Goal: Task Accomplishment & Management: Complete application form

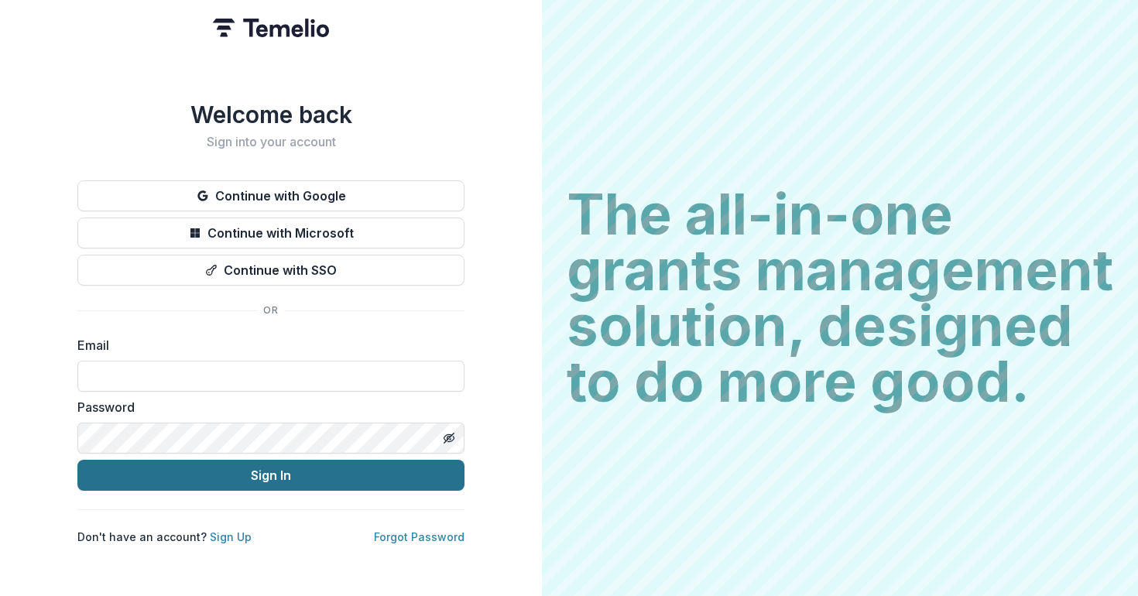
click at [280, 468] on button "Sign In" at bounding box center [270, 475] width 387 height 31
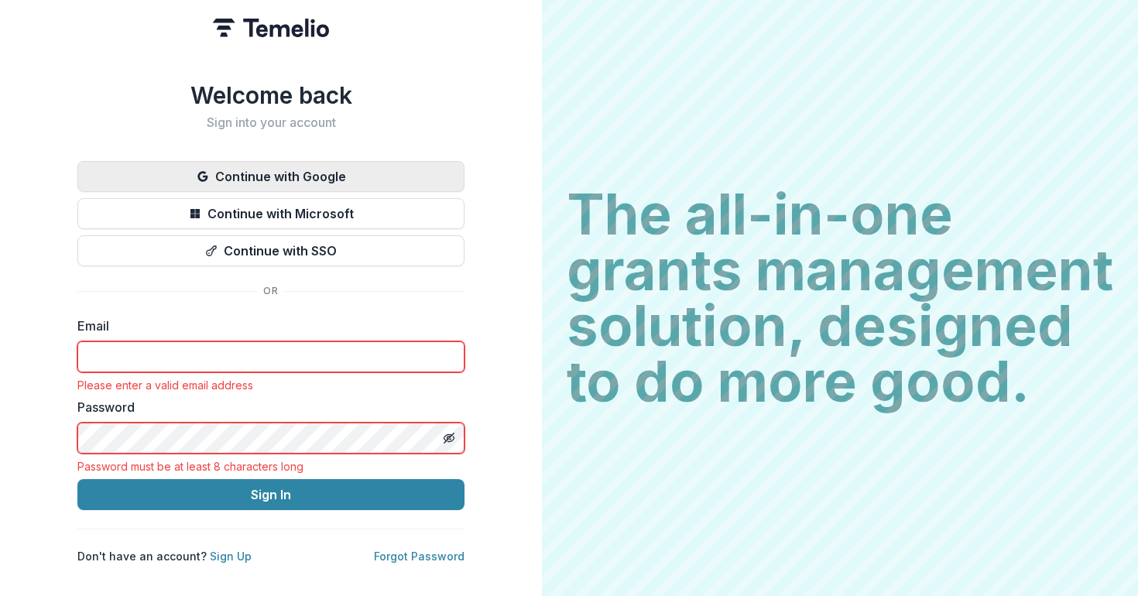
click at [280, 177] on button "Continue with Google" at bounding box center [270, 176] width 387 height 31
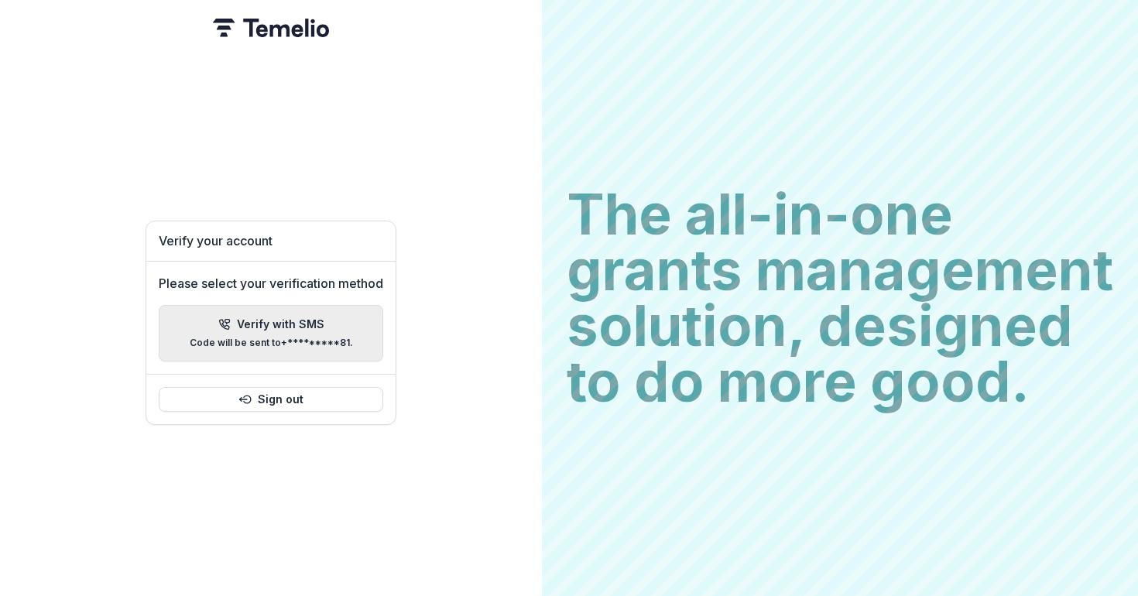
click at [293, 338] on p "Code will be sent to +*********81 ." at bounding box center [271, 343] width 163 height 11
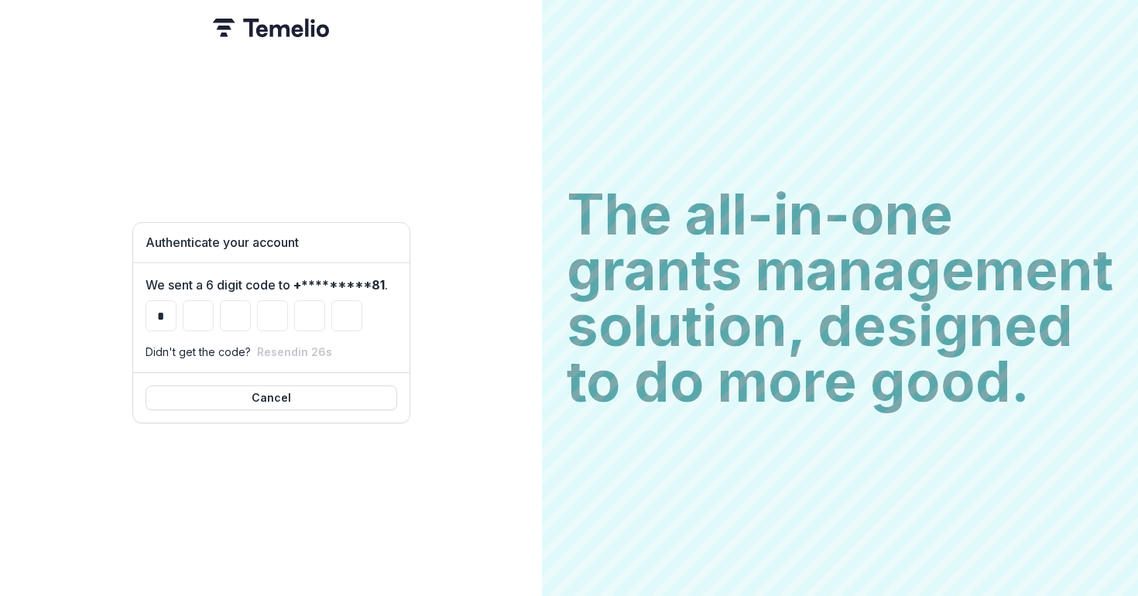
type input "*"
click at [161, 309] on input "*" at bounding box center [161, 315] width 31 height 31
type input "*"
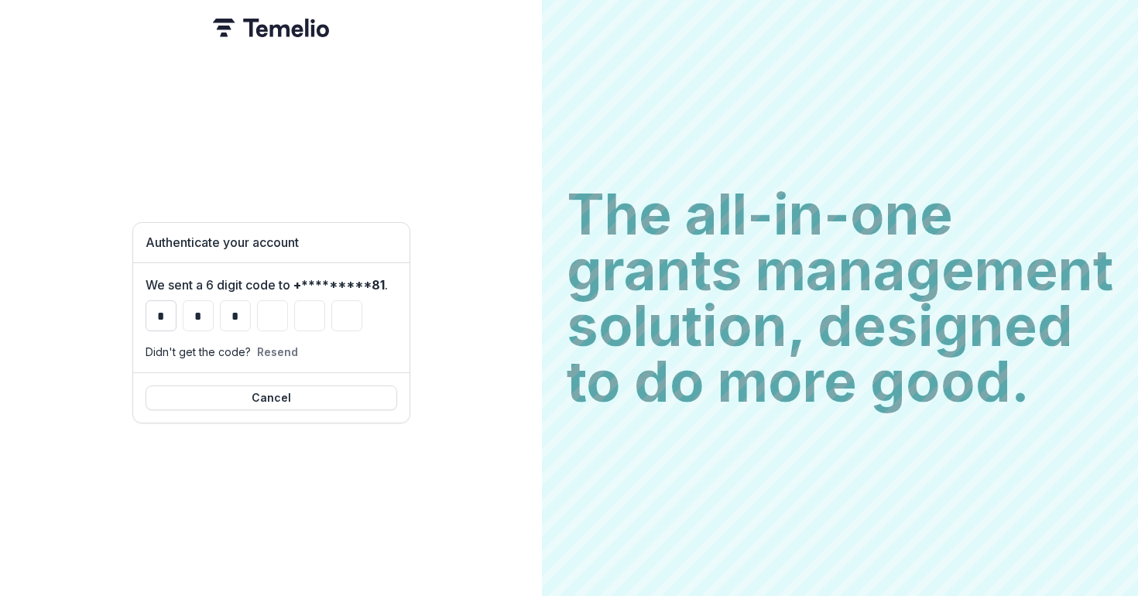
type input "*"
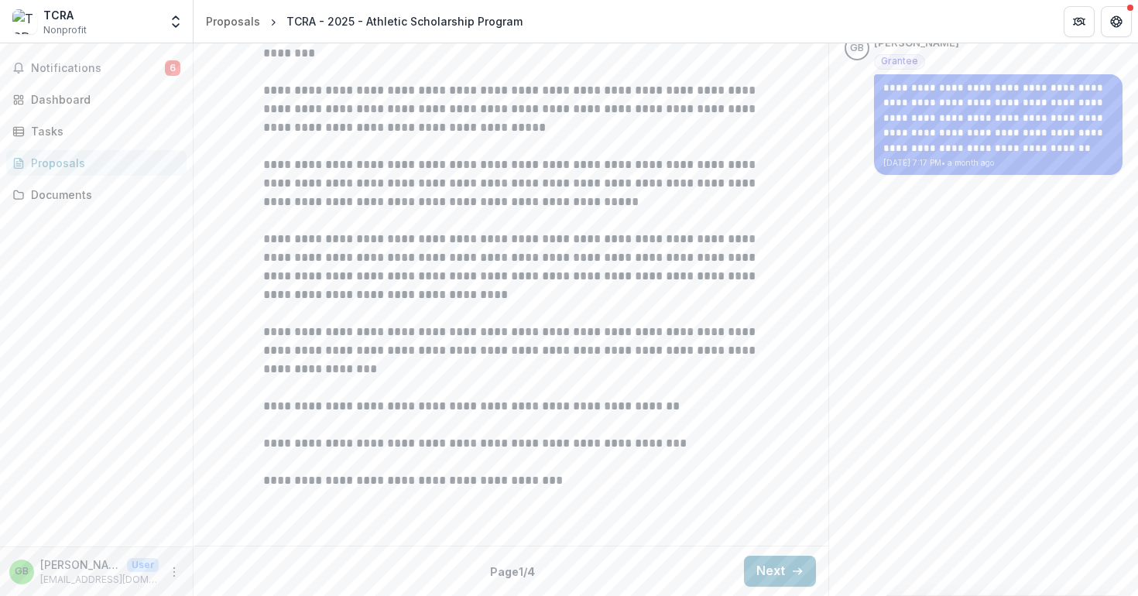
scroll to position [464, 0]
click at [784, 565] on button "Next" at bounding box center [780, 571] width 72 height 31
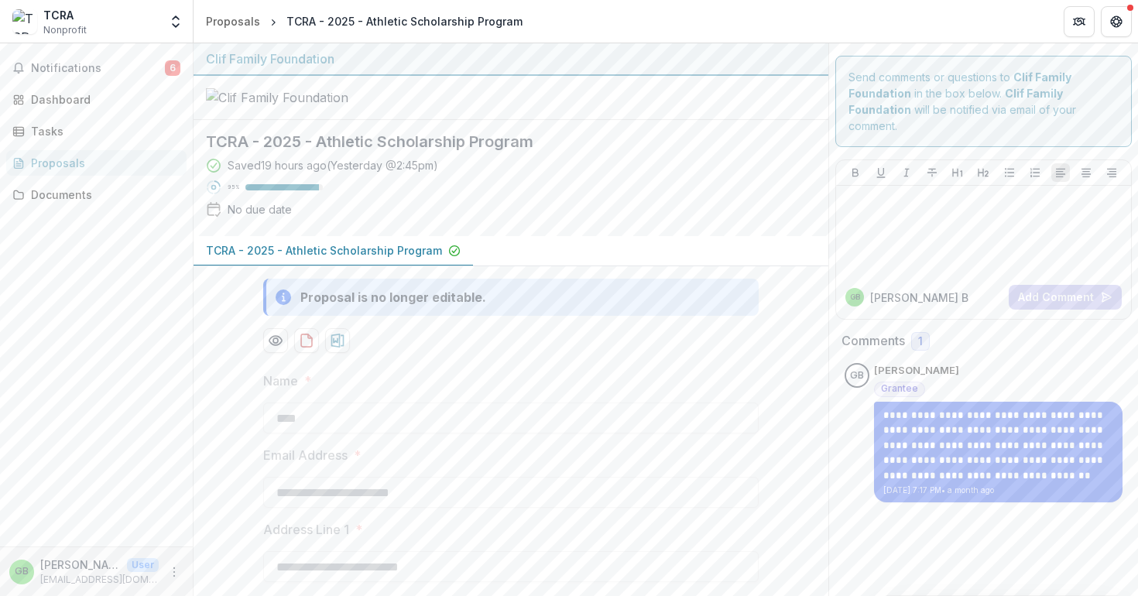
scroll to position [0, 0]
click at [60, 67] on span "Notifications" at bounding box center [98, 68] width 134 height 13
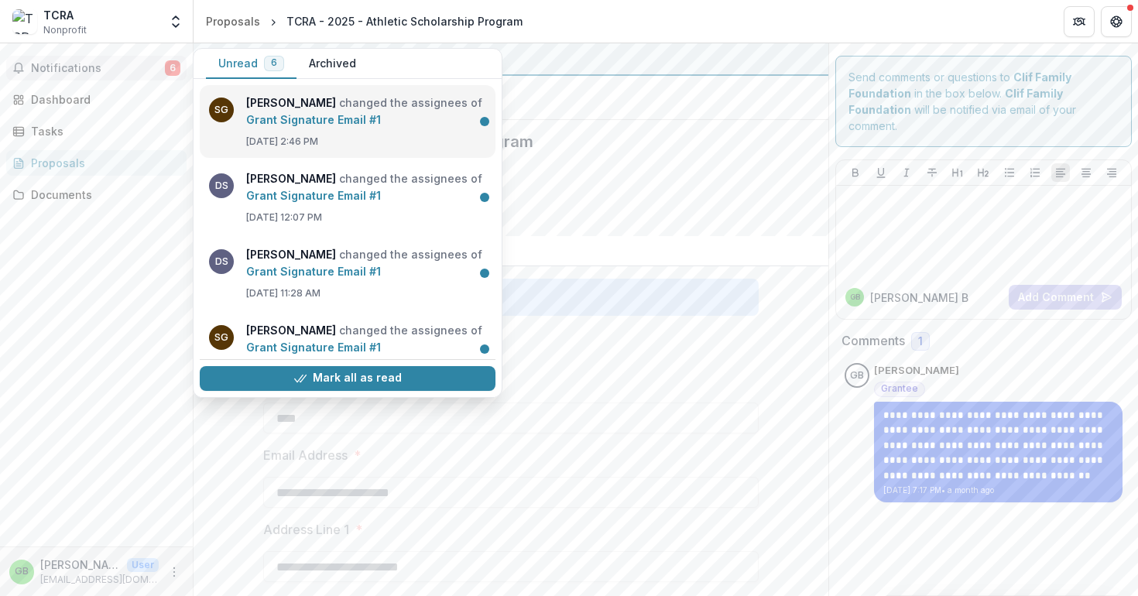
click at [328, 126] on link "Grant Signature Email #1" at bounding box center [313, 119] width 135 height 13
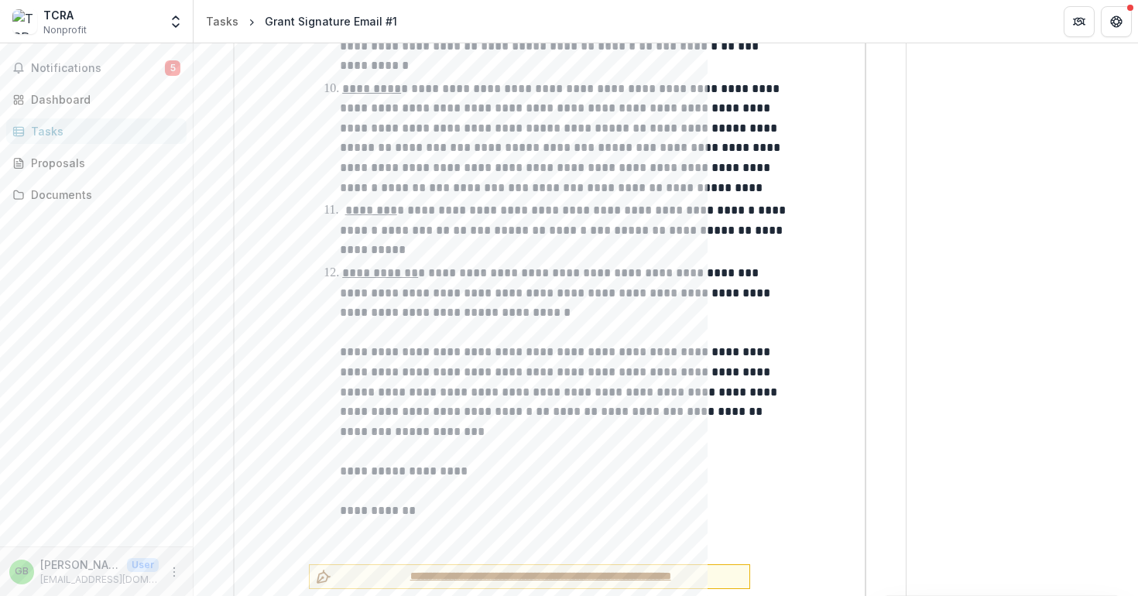
scroll to position [3279, 0]
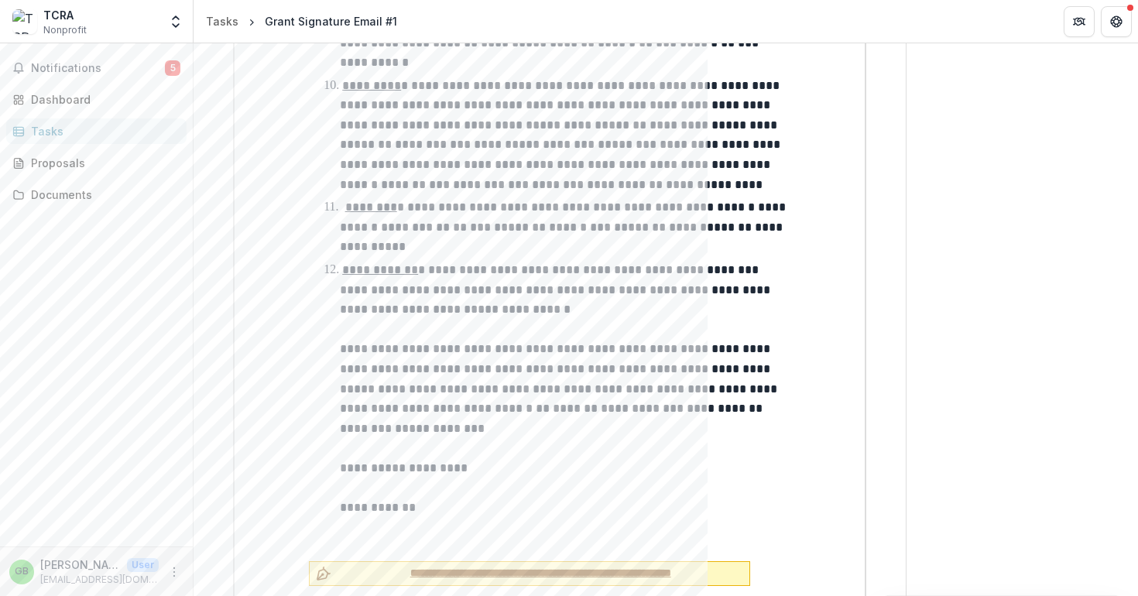
click at [541, 565] on span "**********" at bounding box center [541, 573] width 406 height 16
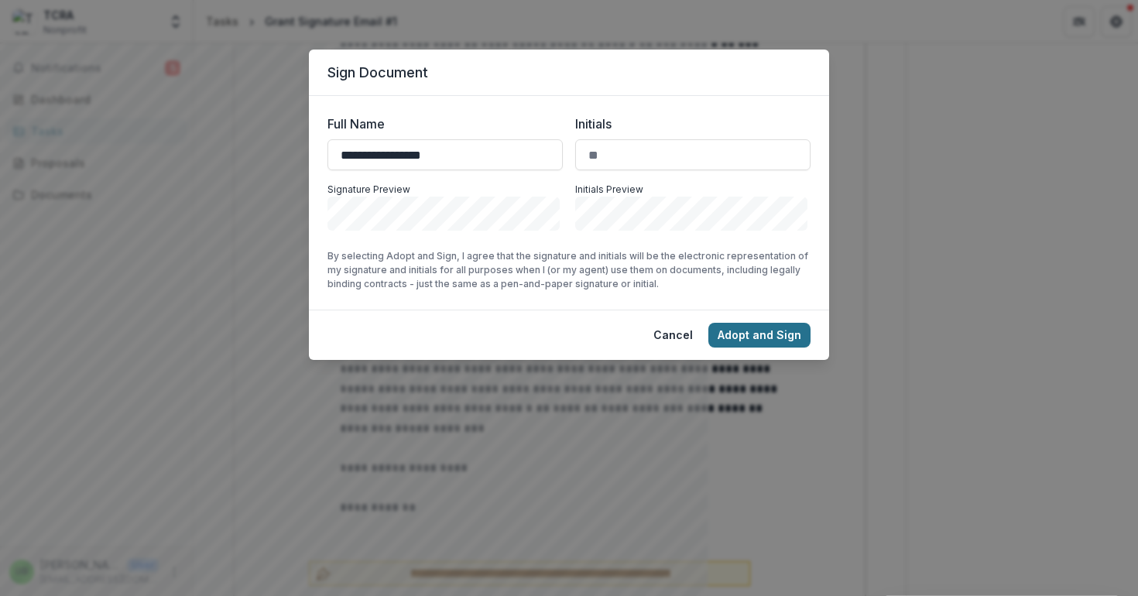
type input "**********"
click at [767, 335] on button "Adopt and Sign" at bounding box center [760, 335] width 102 height 25
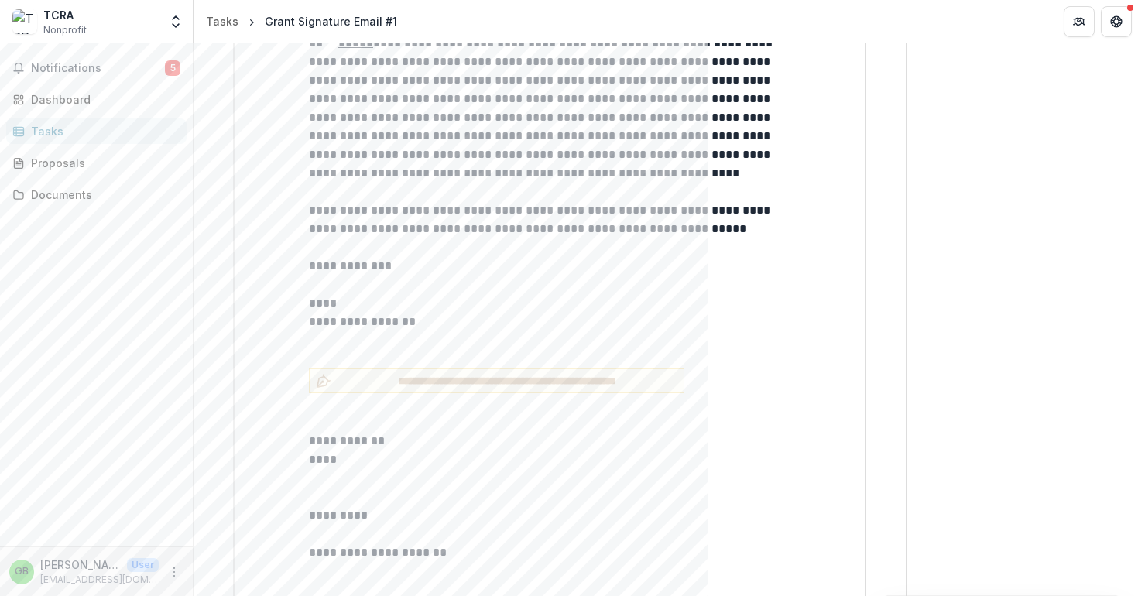
scroll to position [6272, 0]
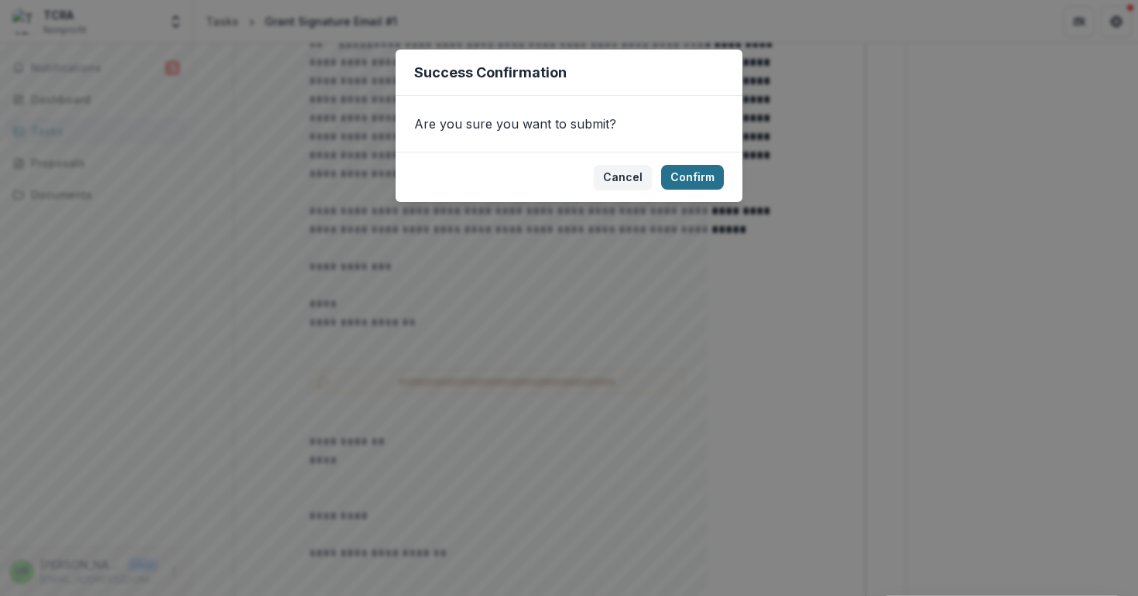
click at [704, 178] on button "Confirm" at bounding box center [692, 177] width 63 height 25
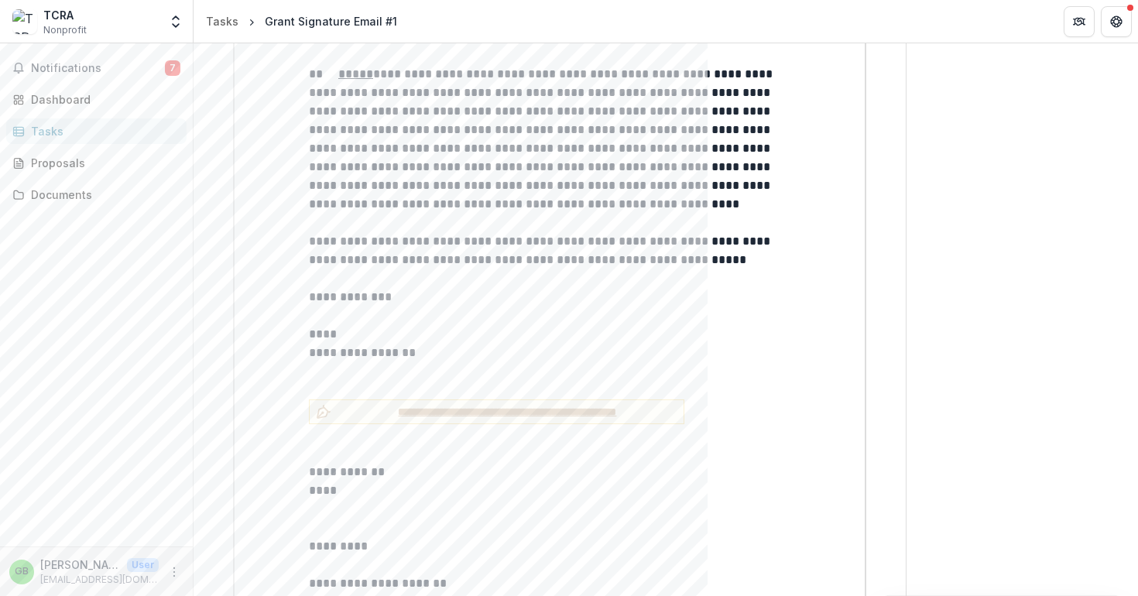
scroll to position [6278, 0]
click at [369, 557] on p at bounding box center [550, 566] width 482 height 19
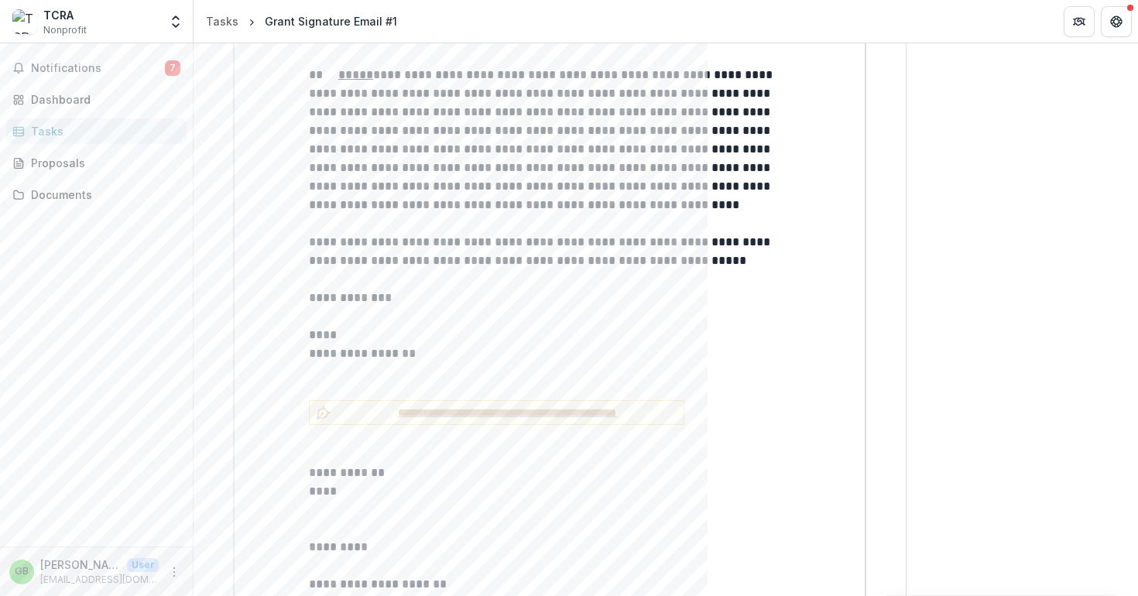
click at [369, 557] on p at bounding box center [550, 566] width 482 height 19
click at [505, 482] on p "****" at bounding box center [550, 491] width 482 height 19
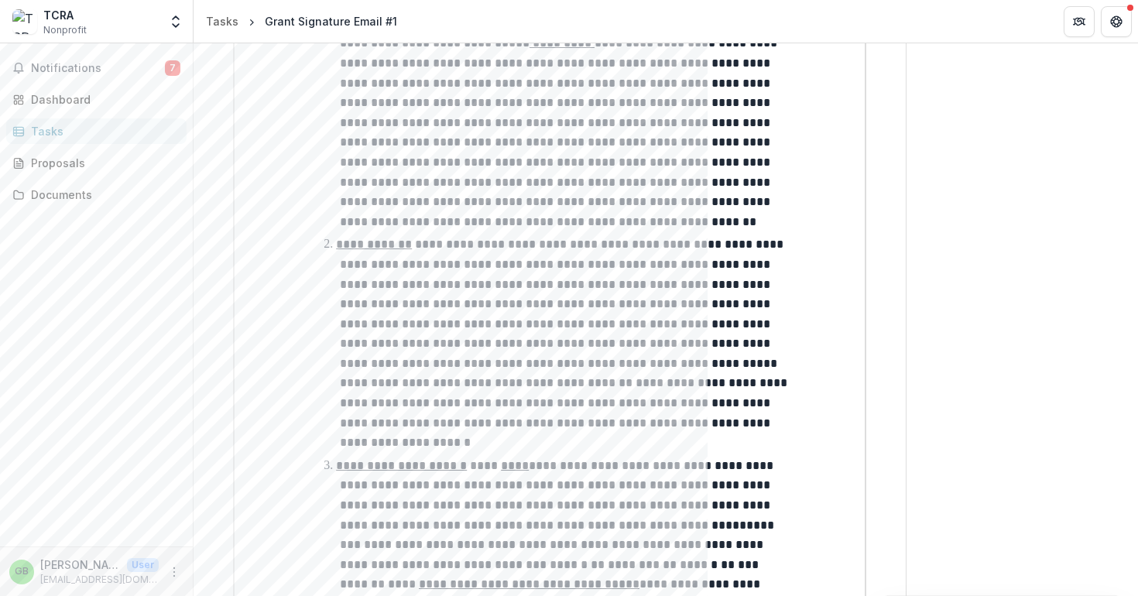
scroll to position [571, 0]
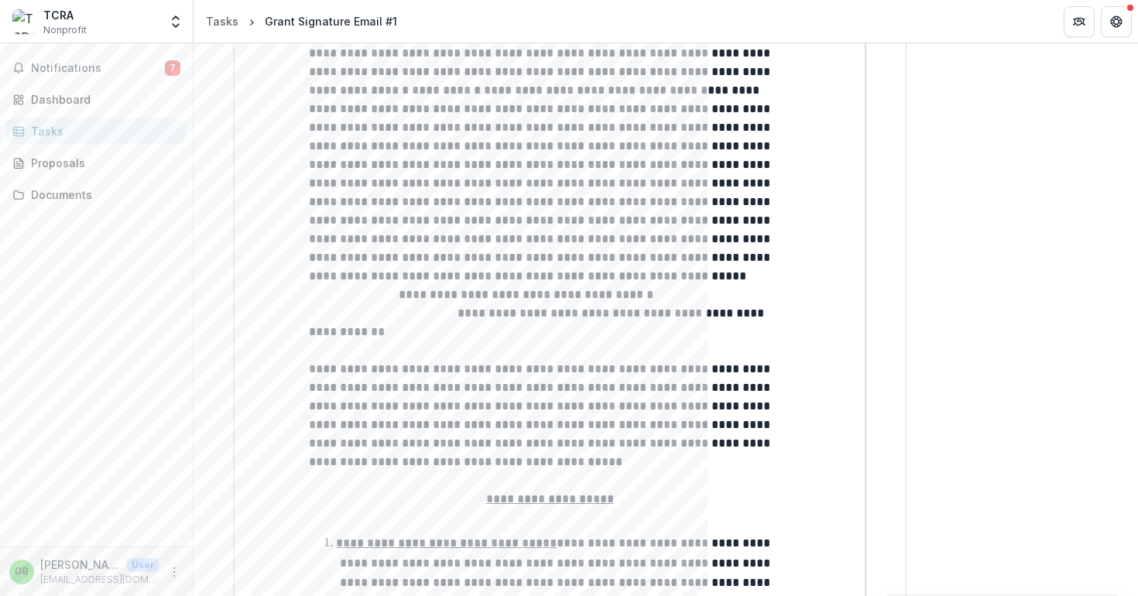
click at [106, 134] on div "Tasks" at bounding box center [102, 131] width 143 height 16
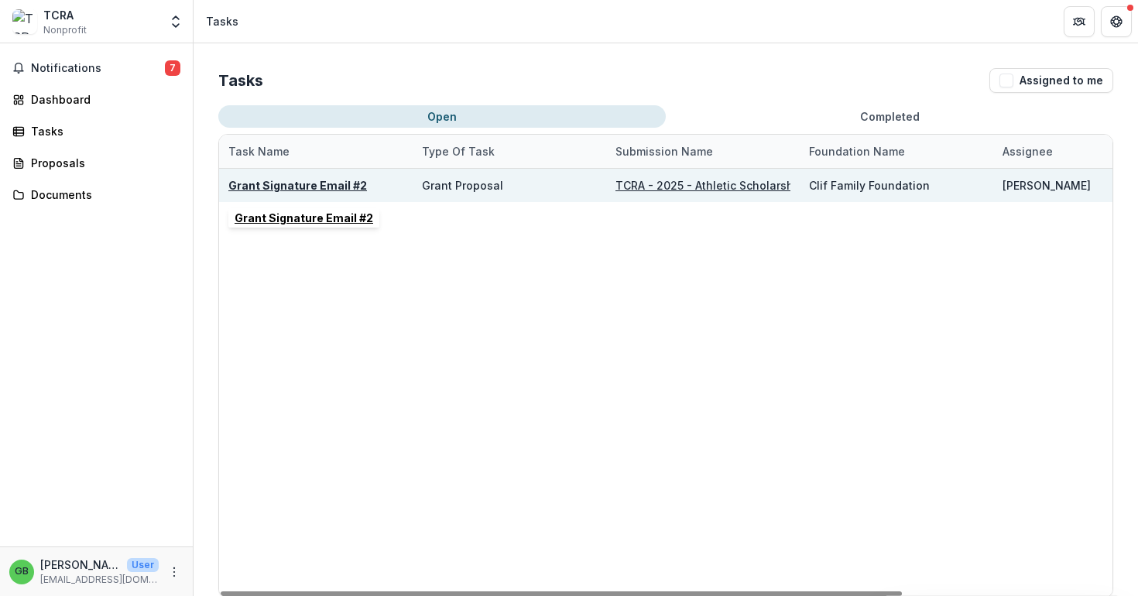
click at [310, 187] on u "Grant Signature Email #2" at bounding box center [297, 185] width 139 height 13
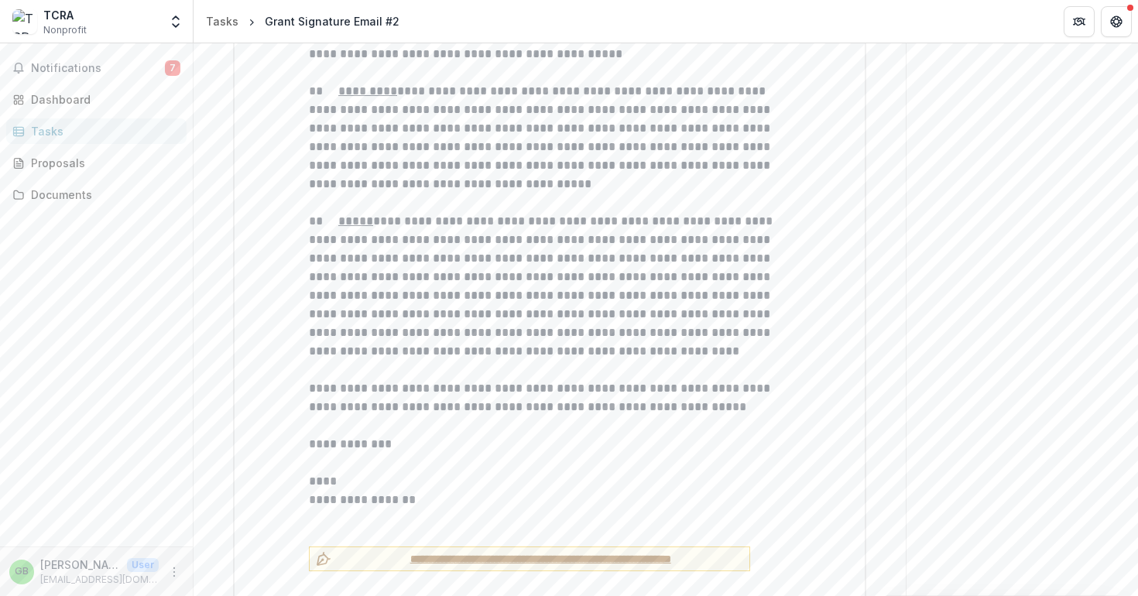
scroll to position [6107, 0]
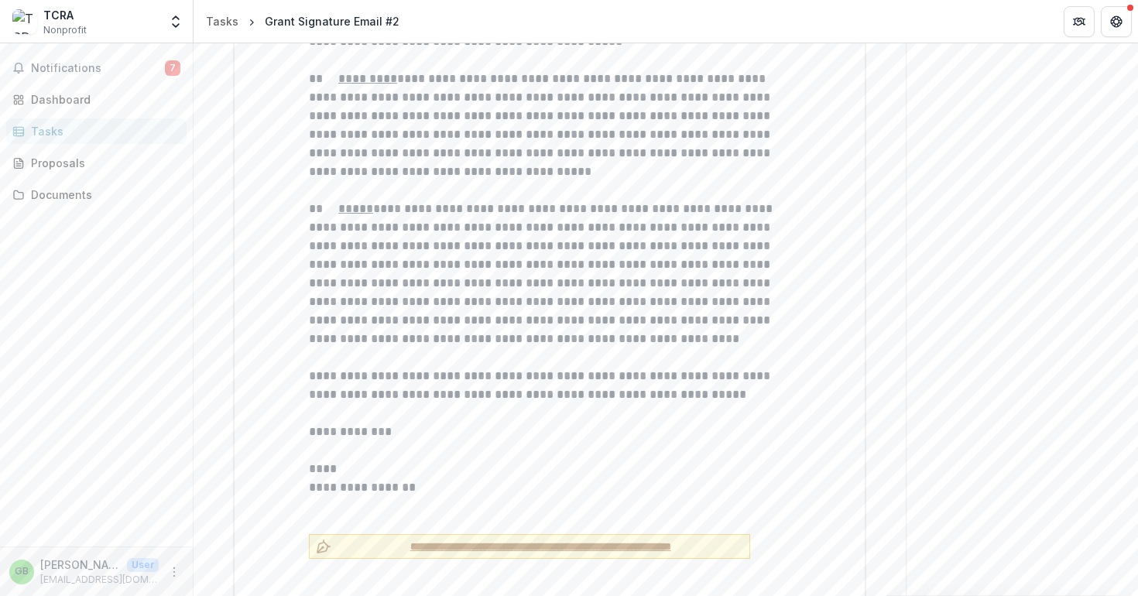
click at [422, 539] on span "**********" at bounding box center [541, 547] width 406 height 16
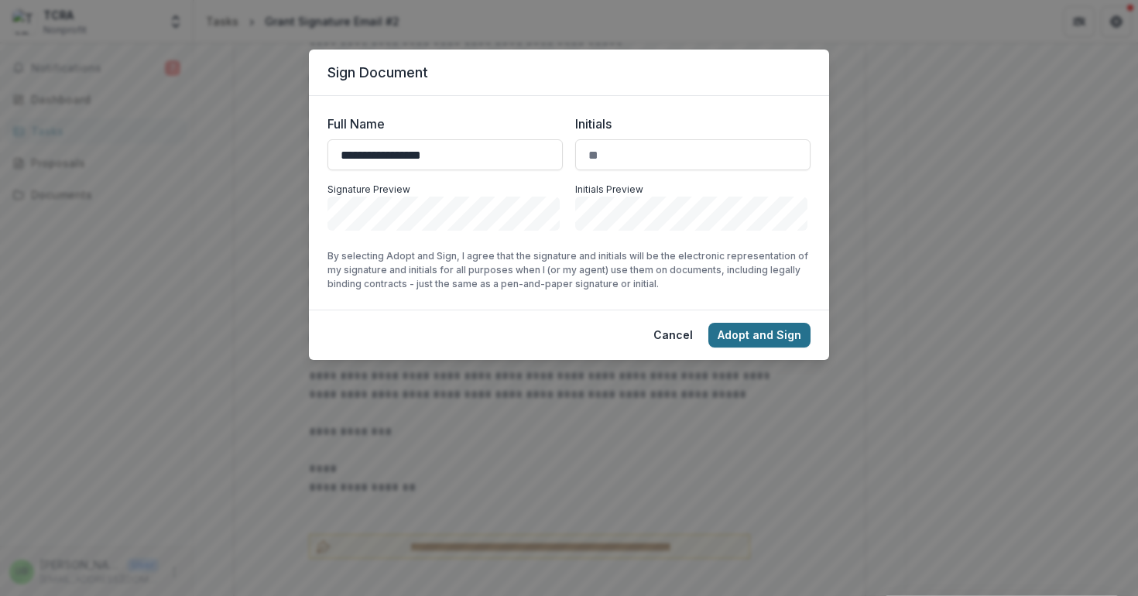
type input "**********"
click at [765, 334] on button "Adopt and Sign" at bounding box center [760, 335] width 102 height 25
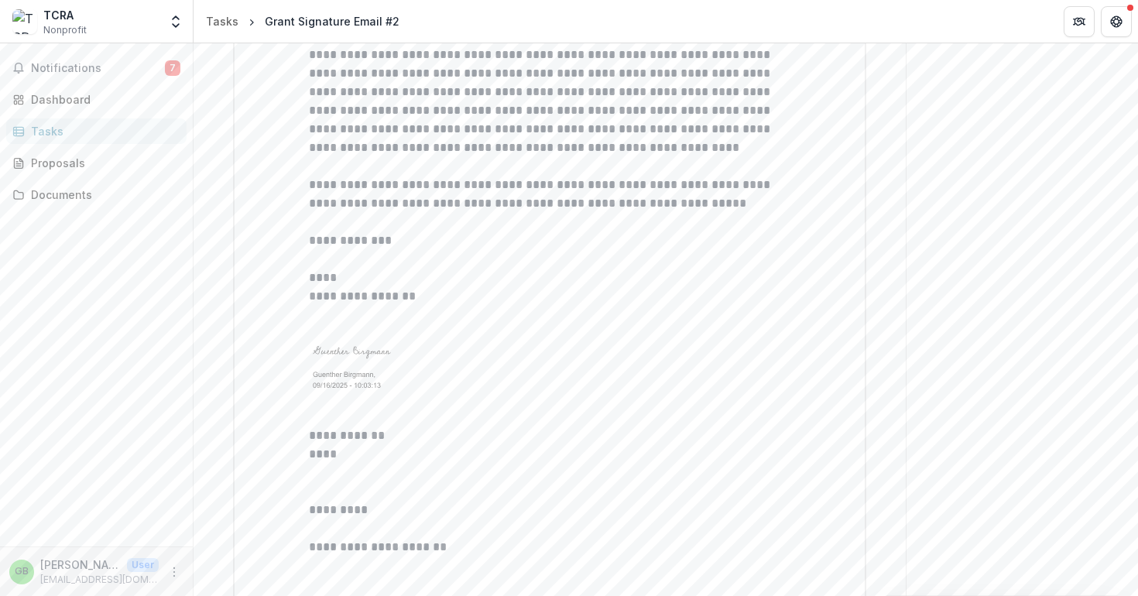
scroll to position [6294, 0]
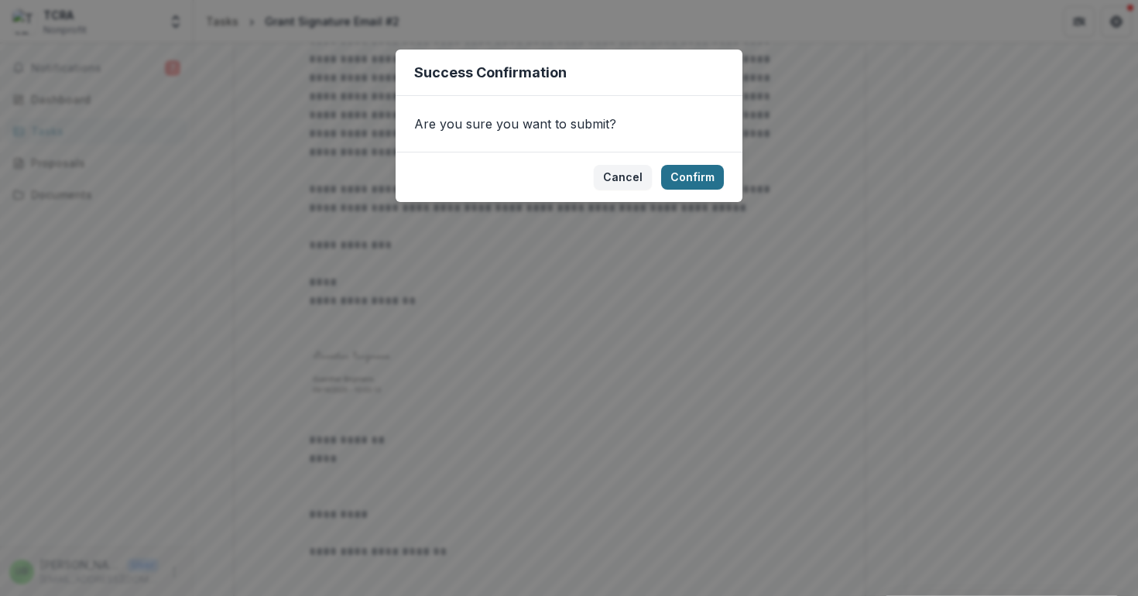
click at [696, 173] on button "Confirm" at bounding box center [692, 177] width 63 height 25
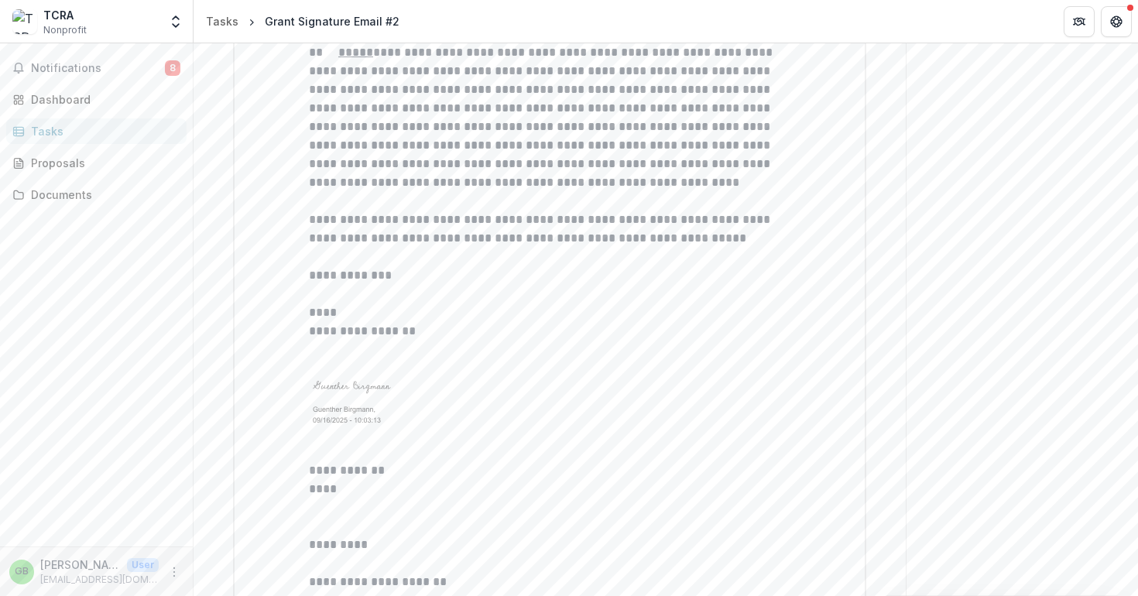
scroll to position [6300, 0]
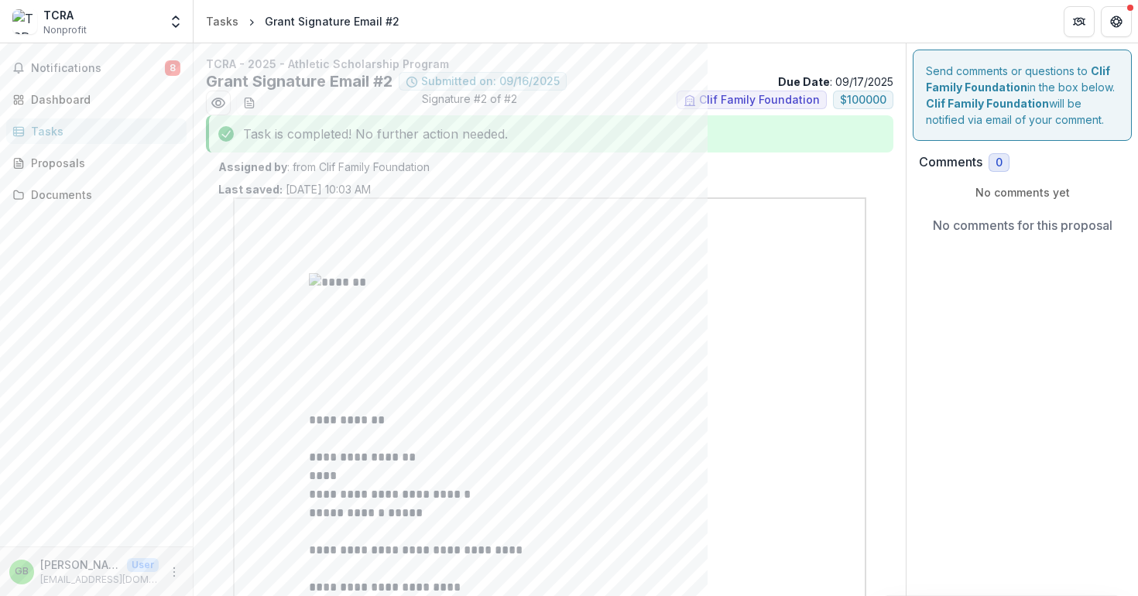
scroll to position [3, 0]
click at [60, 194] on div "Documents" at bounding box center [102, 195] width 143 height 16
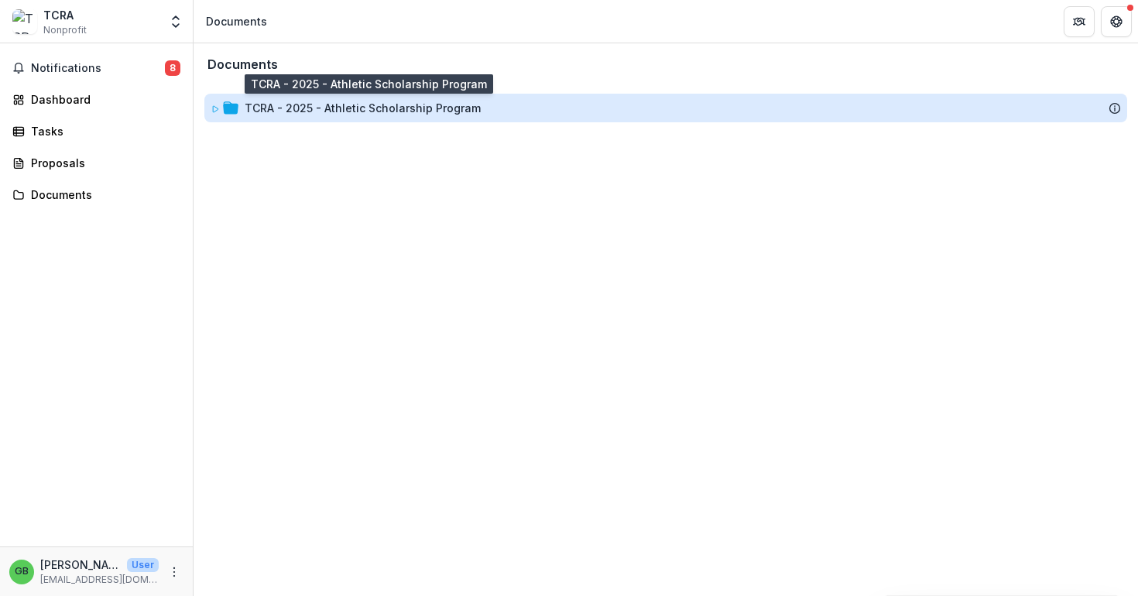
click at [335, 112] on div "TCRA - 2025 - Athletic Scholarship Program" at bounding box center [363, 108] width 236 height 16
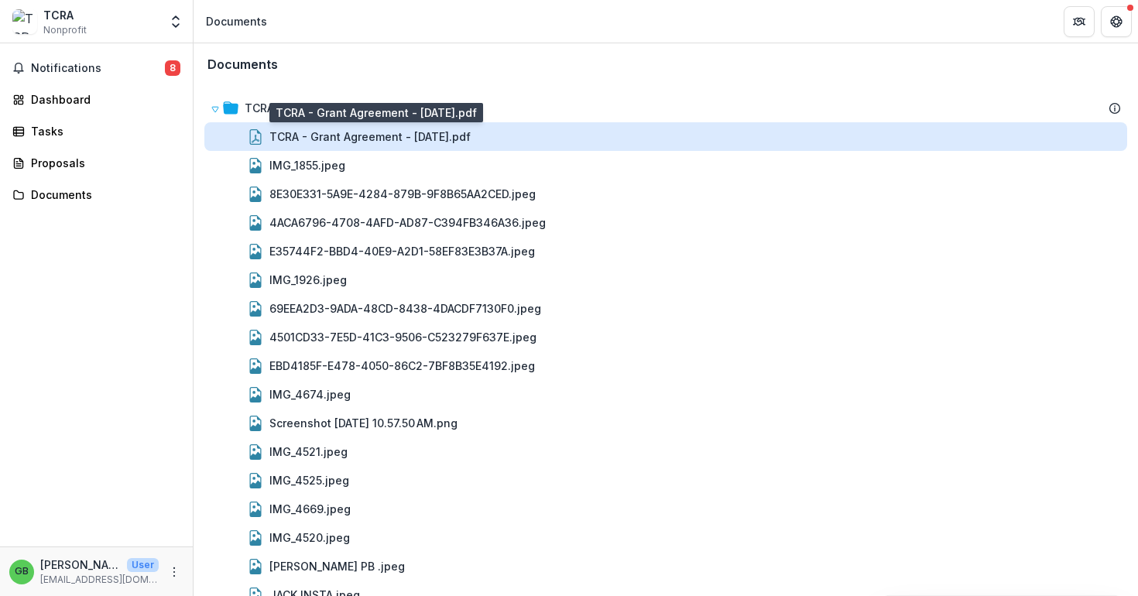
click at [316, 136] on div "TCRA - Grant Agreement - [DATE].pdf" at bounding box center [369, 137] width 201 height 16
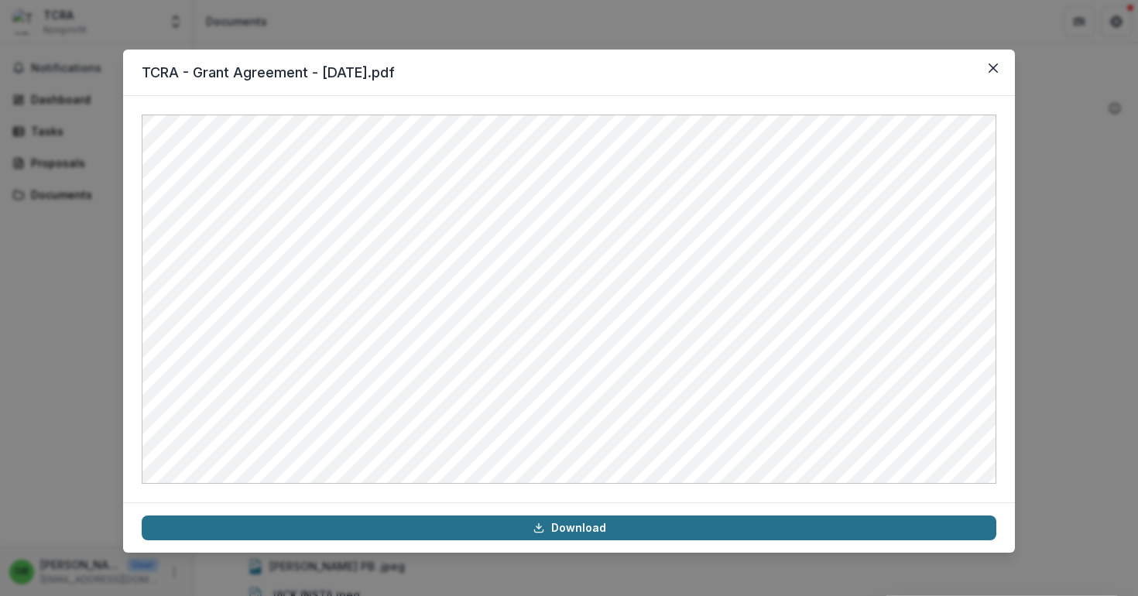
click at [558, 530] on link "Download" at bounding box center [569, 528] width 855 height 25
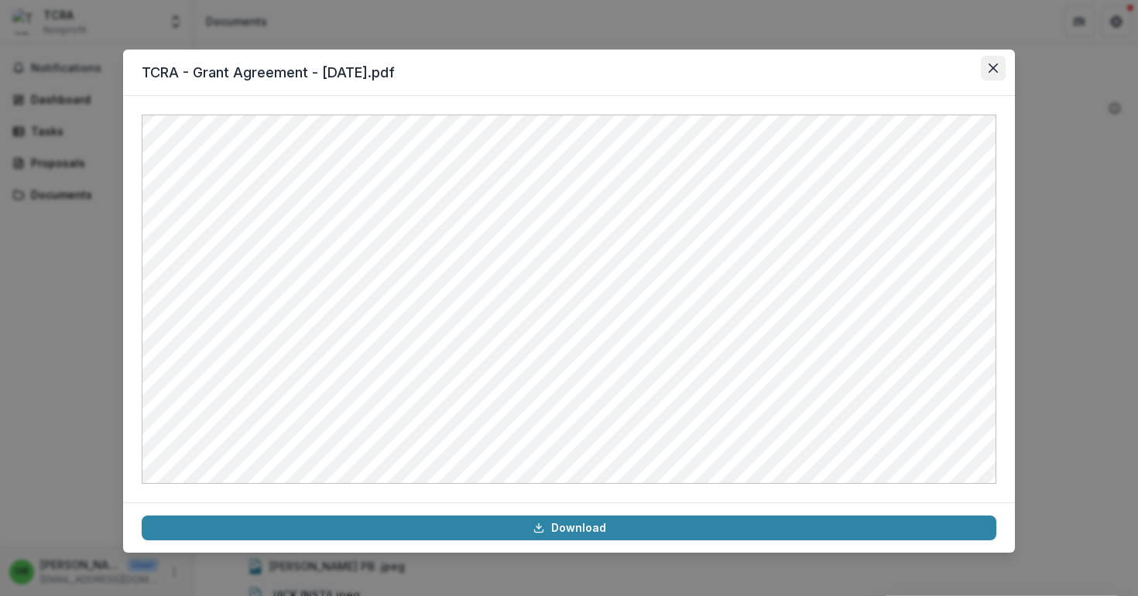
click at [990, 63] on icon "Close" at bounding box center [993, 67] width 9 height 9
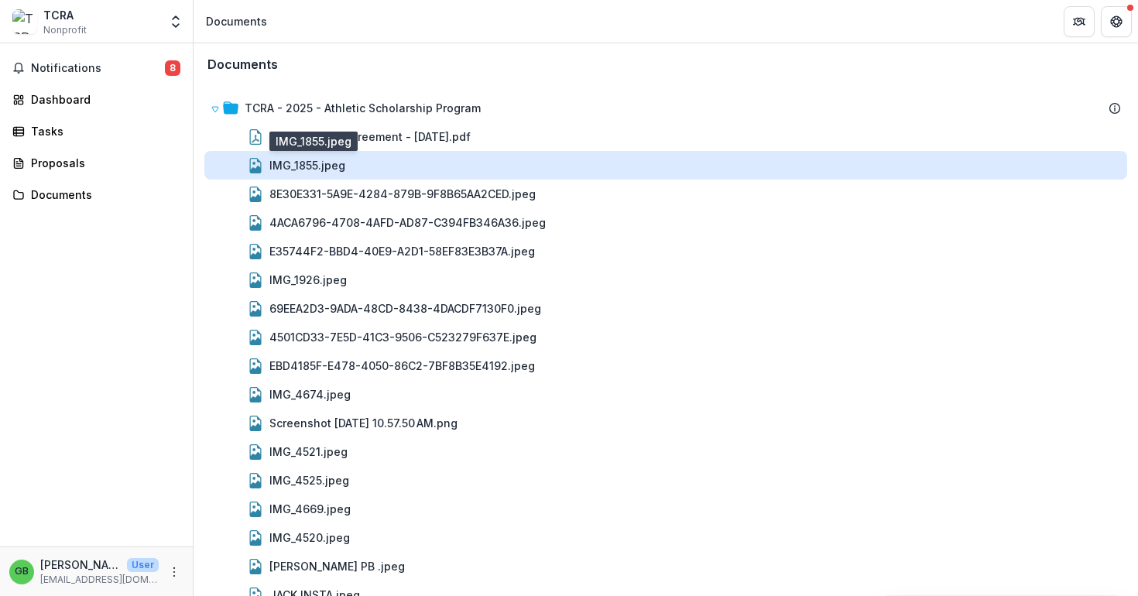
click at [277, 163] on div "IMG_1855.jpeg" at bounding box center [307, 165] width 76 height 16
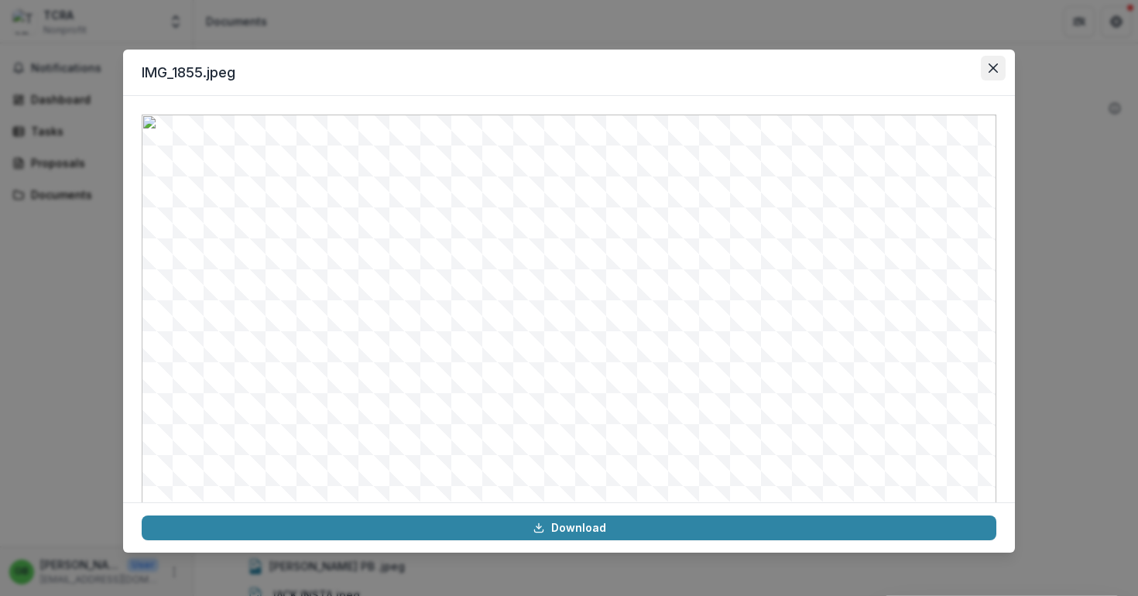
click at [997, 66] on icon "Close" at bounding box center [993, 67] width 9 height 9
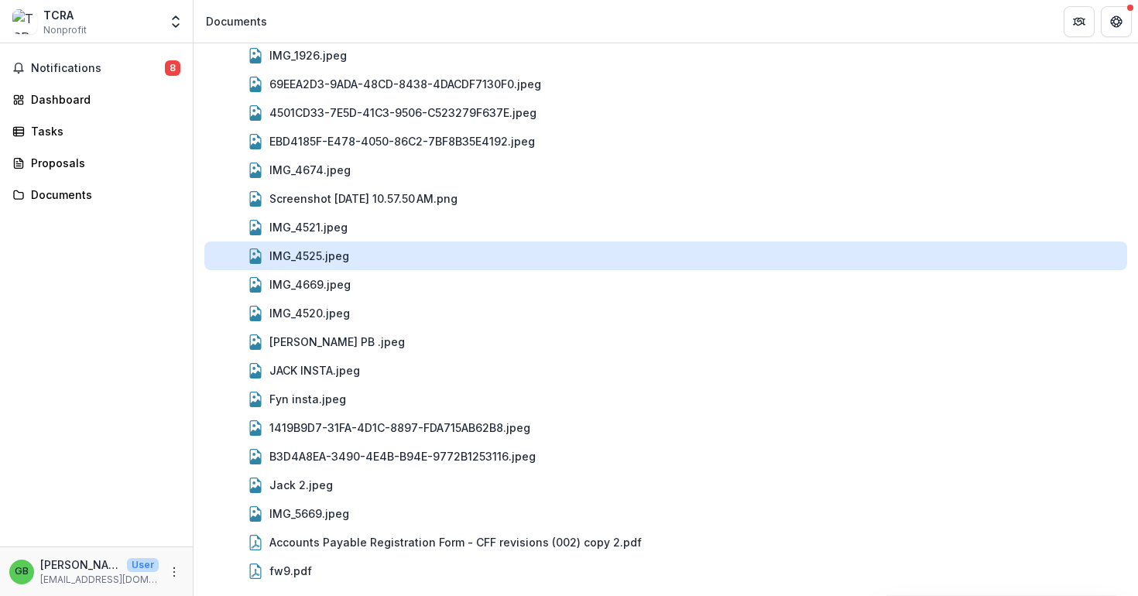
scroll to position [225, 0]
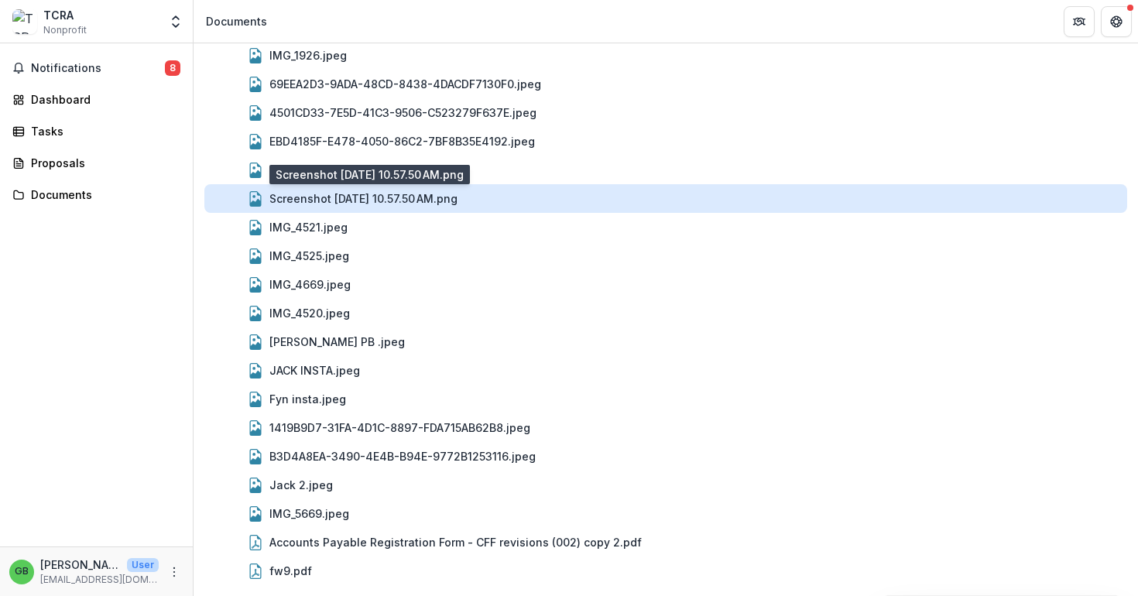
click at [349, 204] on div "Screenshot [DATE] 10.57.50 AM.png" at bounding box center [363, 198] width 188 height 16
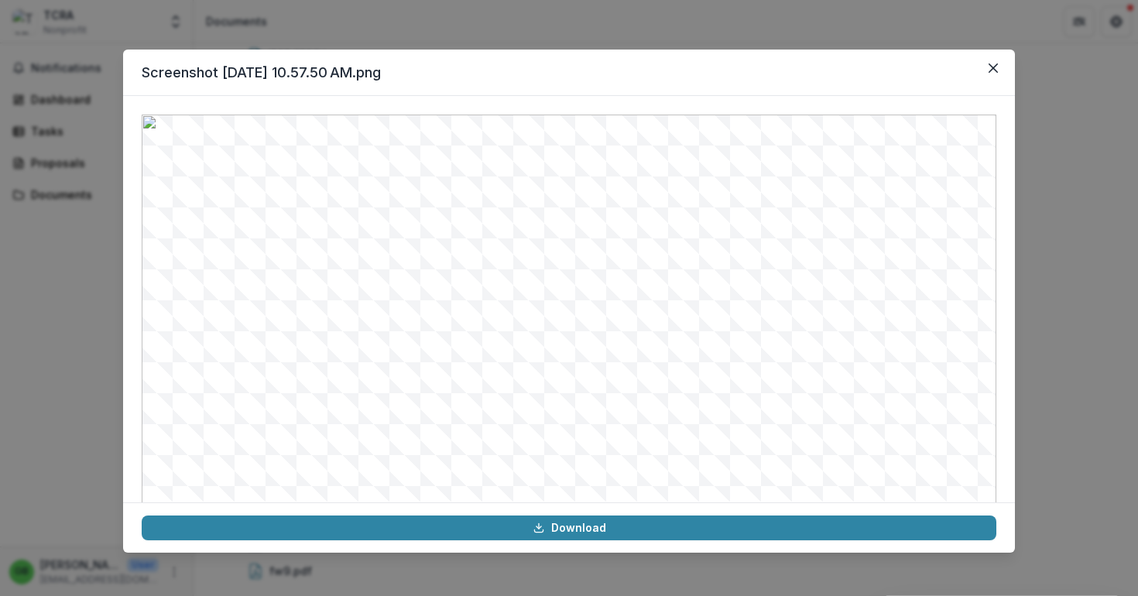
scroll to position [0, 0]
click at [485, 17] on div "Screenshot [DATE] 10.57.50 AM.png Download" at bounding box center [569, 298] width 1138 height 596
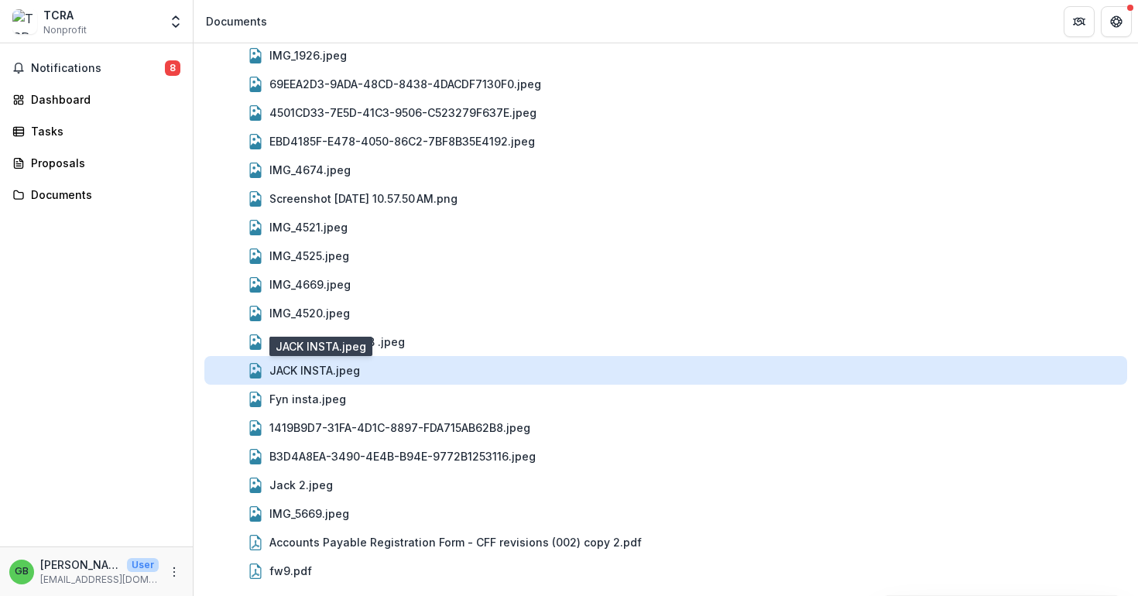
click at [339, 366] on div "JACK INSTA.jpeg" at bounding box center [314, 370] width 91 height 16
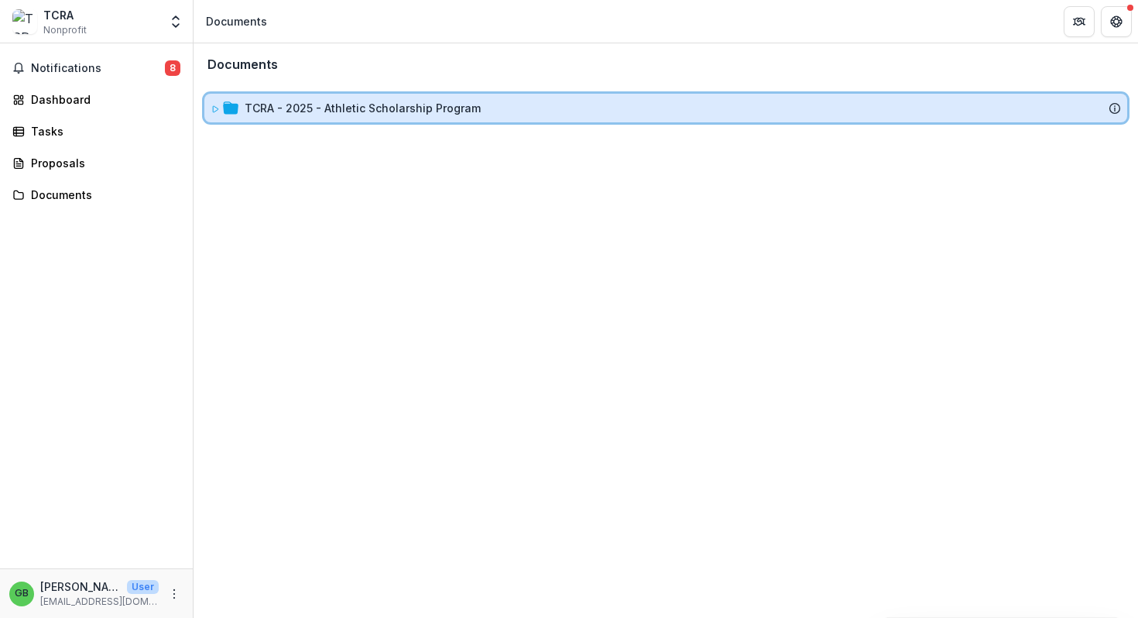
click at [228, 109] on icon at bounding box center [230, 107] width 15 height 12
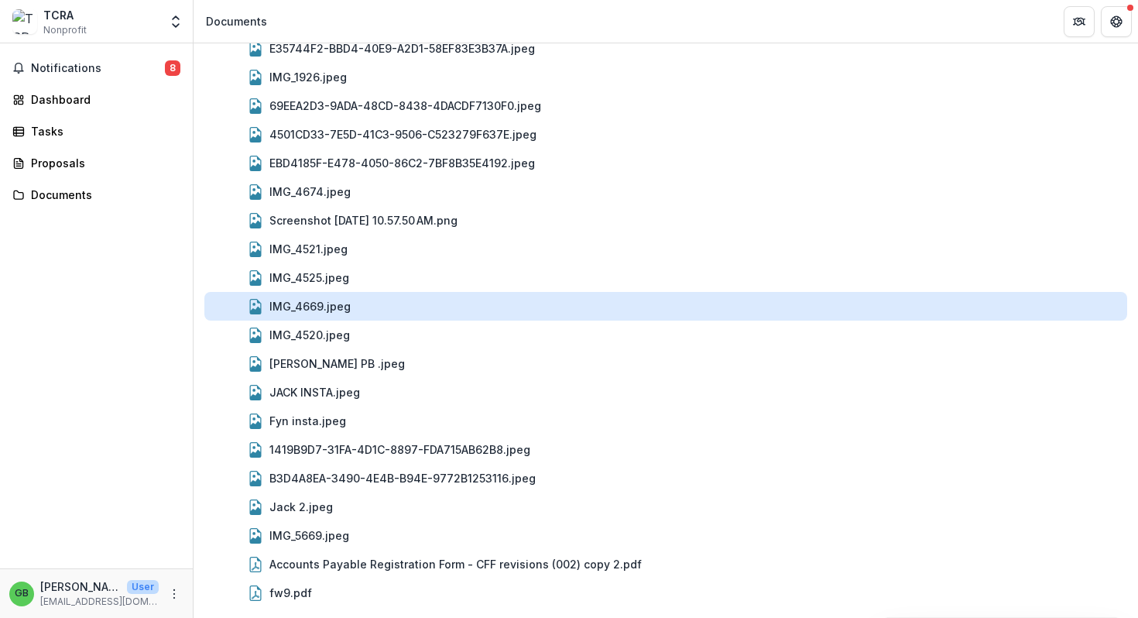
scroll to position [203, 0]
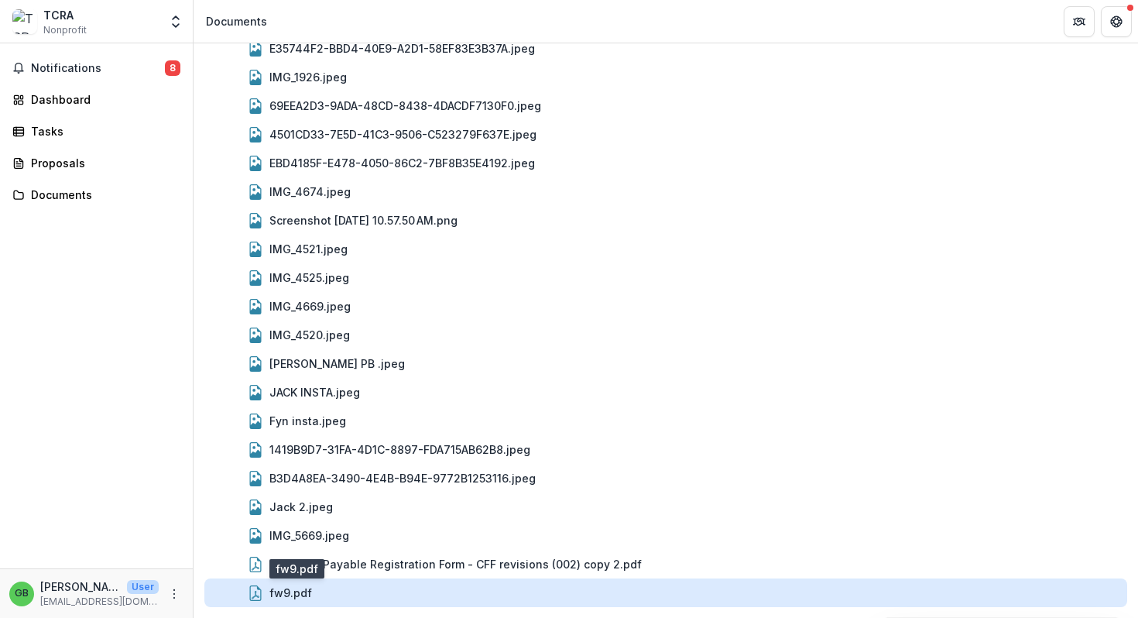
click at [309, 589] on div "fw9.pdf" at bounding box center [290, 593] width 43 height 16
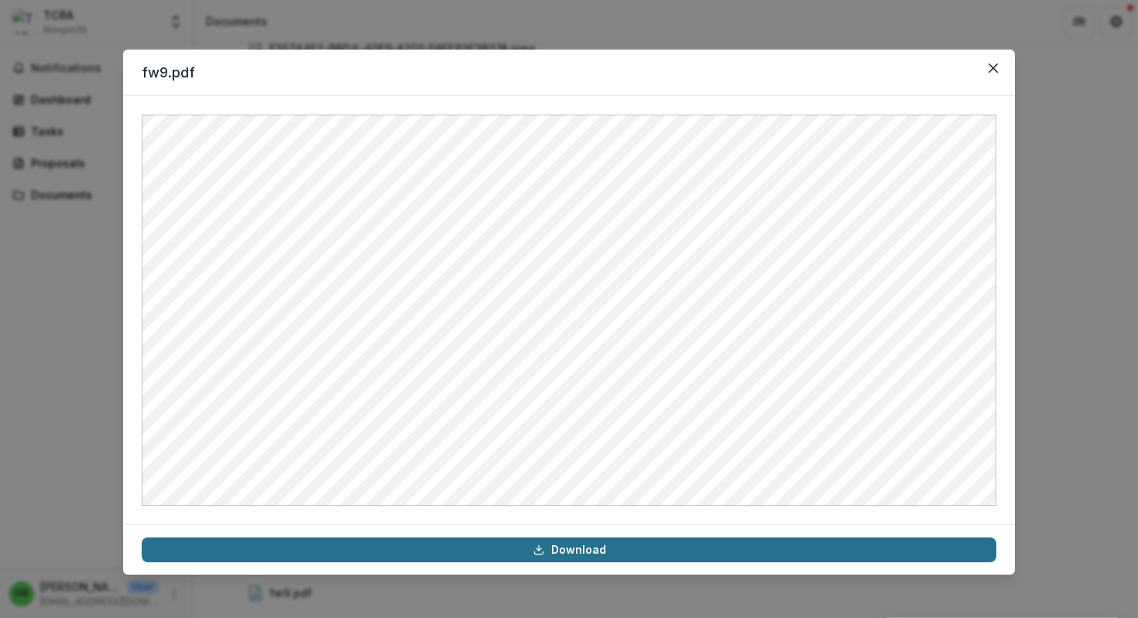
click at [399, 551] on link "Download" at bounding box center [569, 549] width 855 height 25
